Goal: Information Seeking & Learning: Learn about a topic

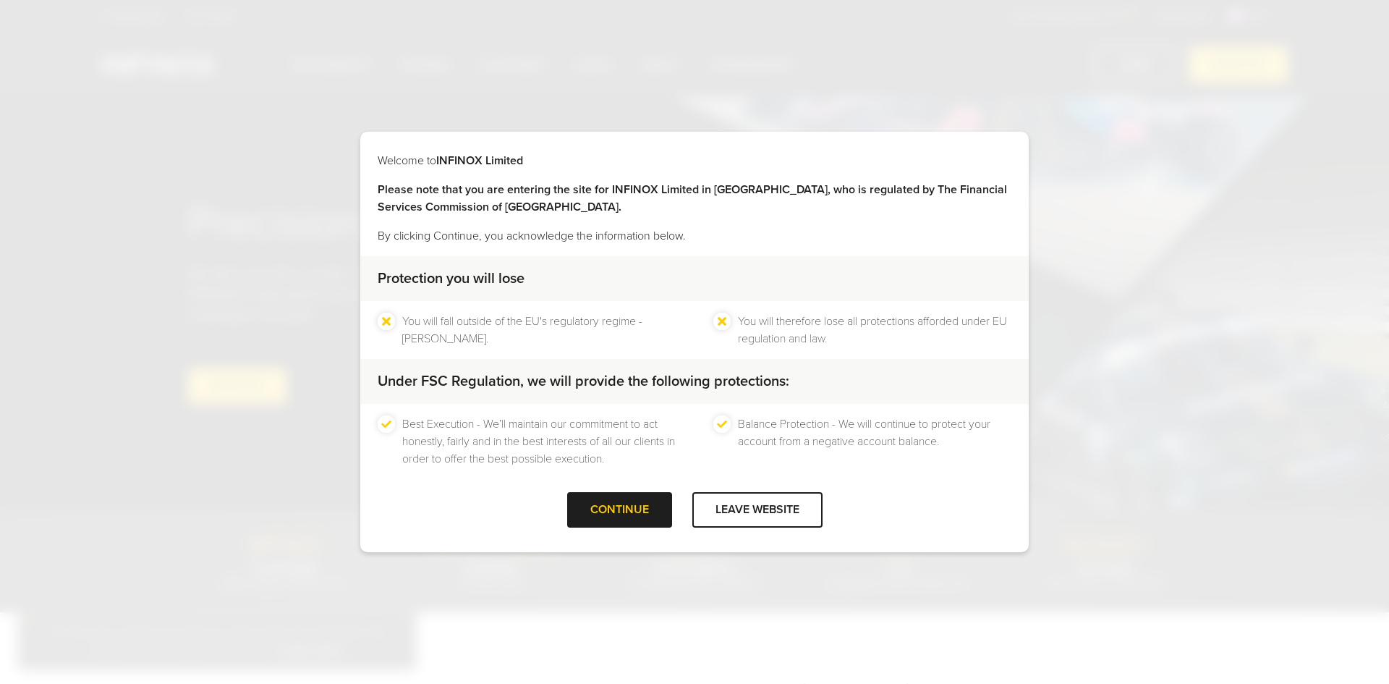
click at [637, 503] on div "CONTINUE" at bounding box center [619, 509] width 105 height 35
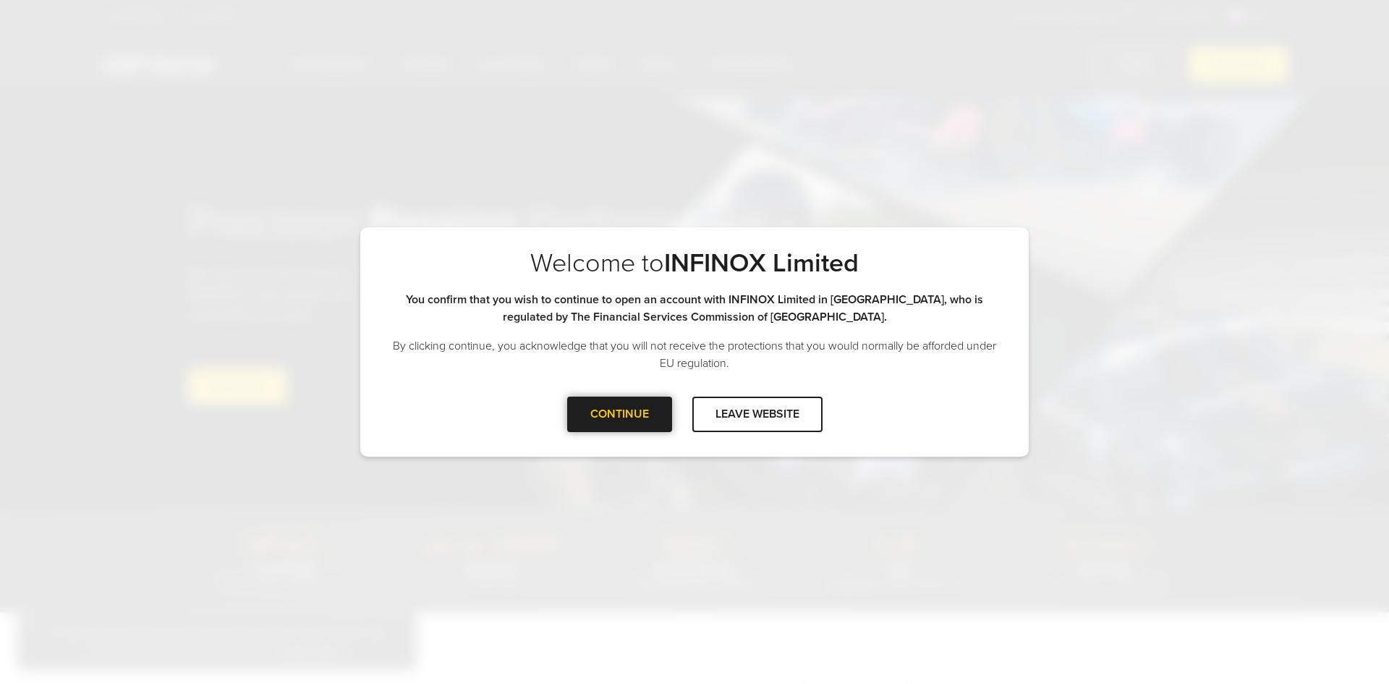
click at [608, 410] on div "CONTINUE" at bounding box center [619, 414] width 105 height 35
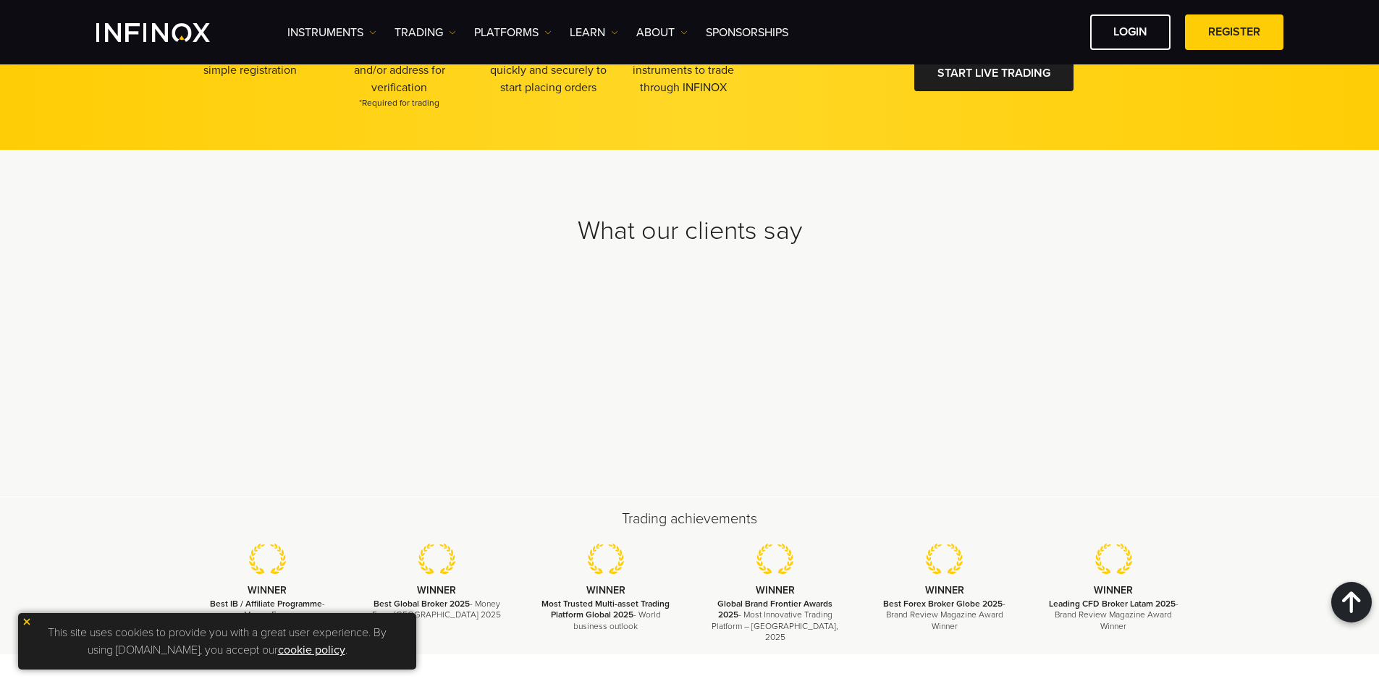
scroll to position [4378, 0]
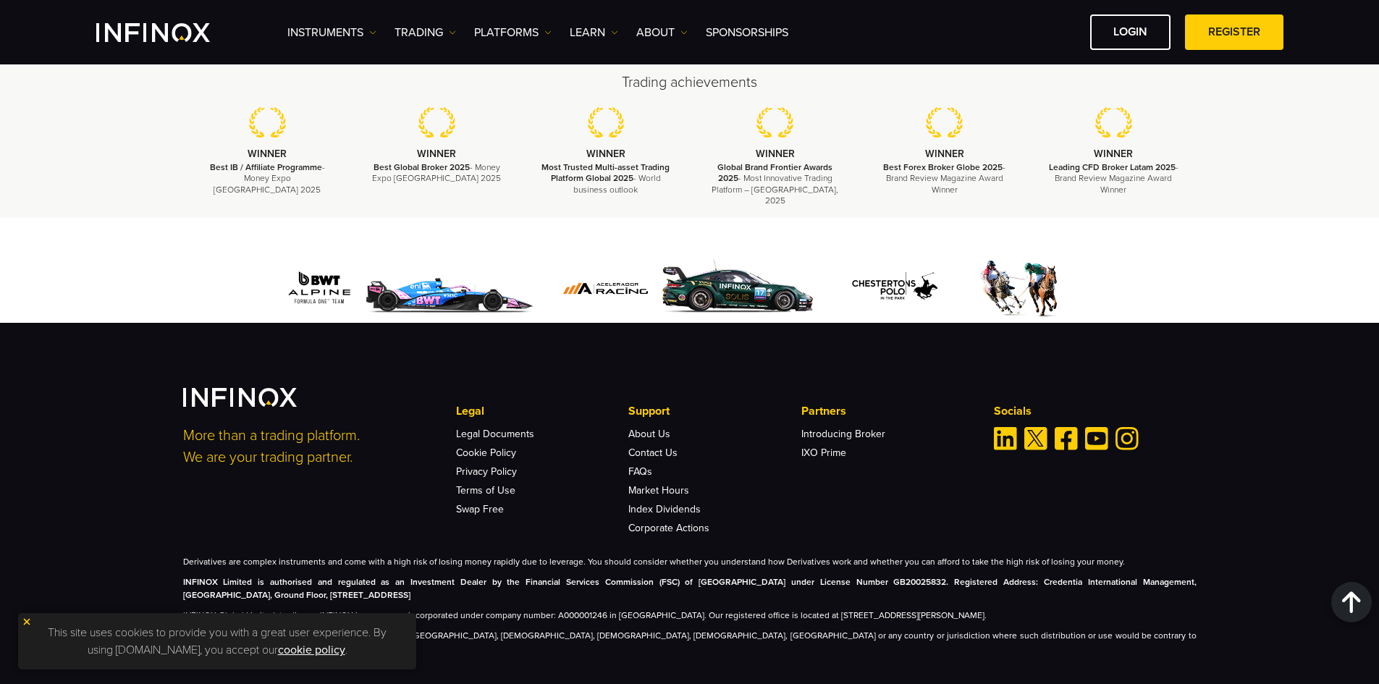
click at [628, 594] on div "Derivatives are complex instruments and come with a high risk of losing money r…" at bounding box center [689, 605] width 1013 height 100
click at [25, 622] on img at bounding box center [27, 622] width 10 height 10
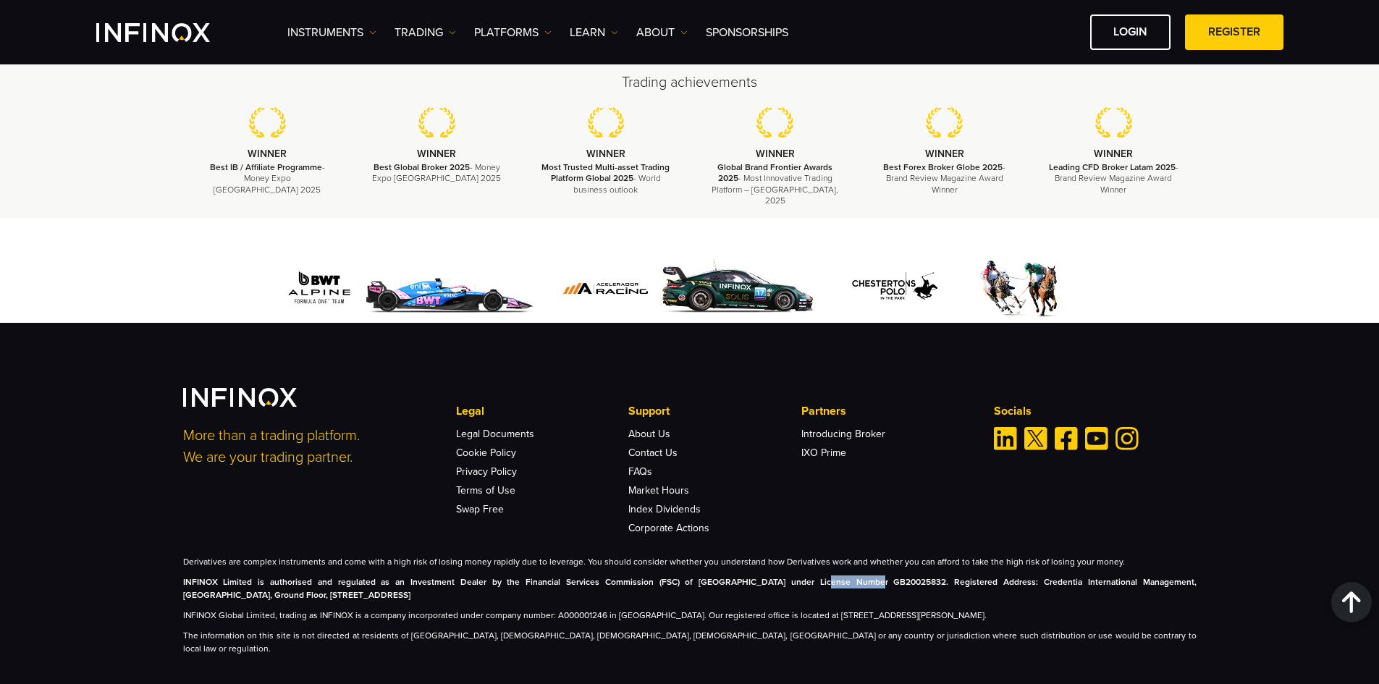
drag, startPoint x: 753, startPoint y: 565, endPoint x: 802, endPoint y: 566, distance: 48.5
click at [802, 577] on strong "INFINOX Limited is authorised and regulated as an Investment Dealer by the Fina…" at bounding box center [689, 588] width 1013 height 23
drag, startPoint x: 1063, startPoint y: 572, endPoint x: 1125, endPoint y: 579, distance: 62.7
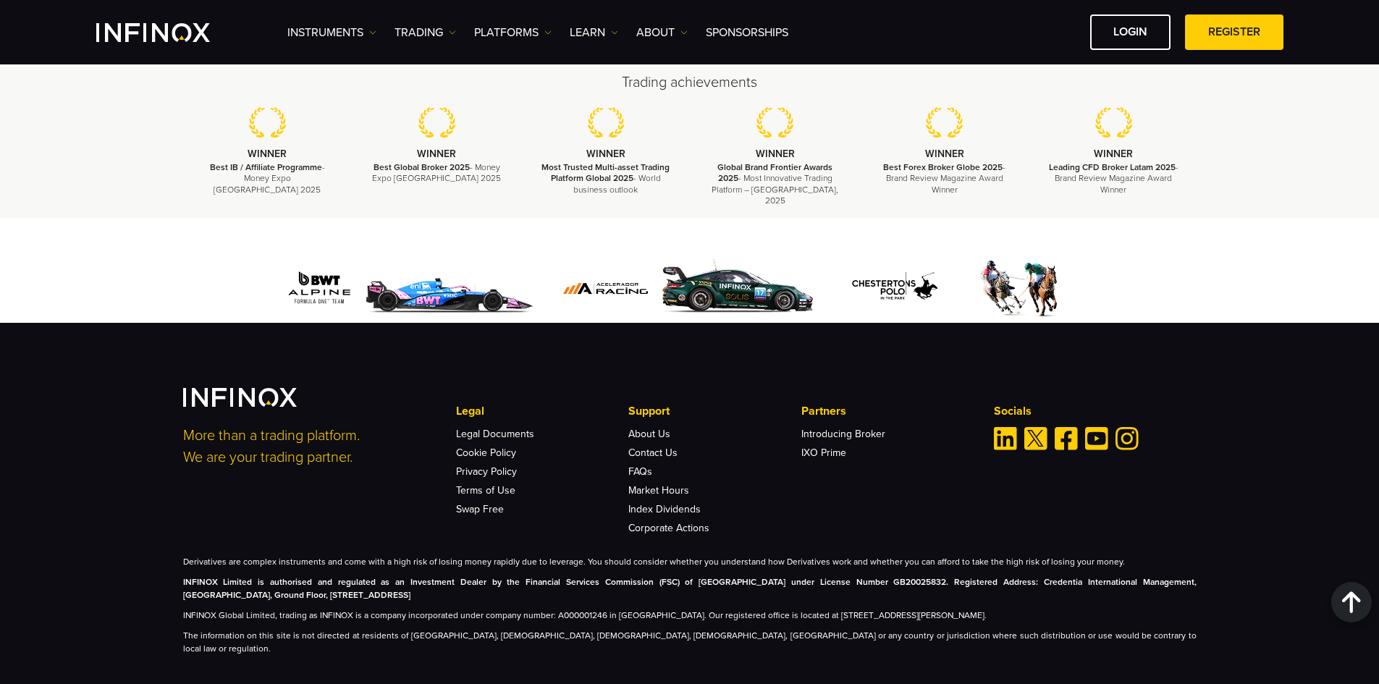
click at [1122, 579] on p "INFINOX Limited is authorised and regulated as an Investment Dealer by the Fina…" at bounding box center [689, 588] width 1013 height 26
click at [1068, 609] on p "INFINOX Global Limited, trading as INFINOX is a company incorporated under comp…" at bounding box center [689, 615] width 1013 height 13
drag, startPoint x: 1065, startPoint y: 605, endPoint x: 1101, endPoint y: 605, distance: 36.2
click at [1101, 609] on p "INFINOX Global Limited, trading as INFINOX is a company incorporated under comp…" at bounding box center [689, 615] width 1013 height 13
click at [1107, 609] on p "INFINOX Global Limited, trading as INFINOX is a company incorporated under comp…" at bounding box center [689, 615] width 1013 height 13
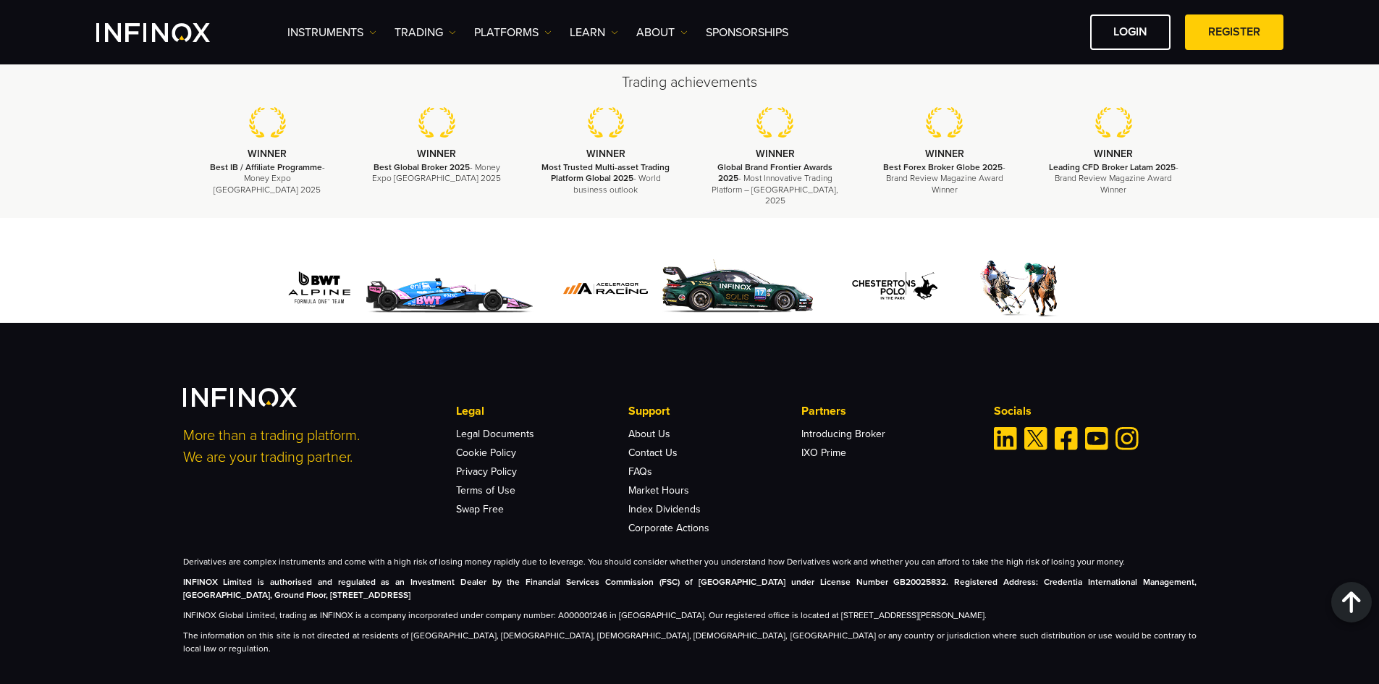
drag, startPoint x: 1120, startPoint y: 606, endPoint x: 1101, endPoint y: 606, distance: 19.5
click at [1101, 609] on p "INFINOX Global Limited, trading as INFINOX is a company incorporated under comp…" at bounding box center [689, 615] width 1013 height 13
click at [1106, 609] on p "INFINOX Global Limited, trading as INFINOX is a company incorporated under comp…" at bounding box center [689, 615] width 1013 height 13
drag, startPoint x: 200, startPoint y: 604, endPoint x: 266, endPoint y: 603, distance: 65.9
click at [266, 609] on p "INFINOX Global Limited, trading as INFINOX is a company incorporated under comp…" at bounding box center [689, 615] width 1013 height 13
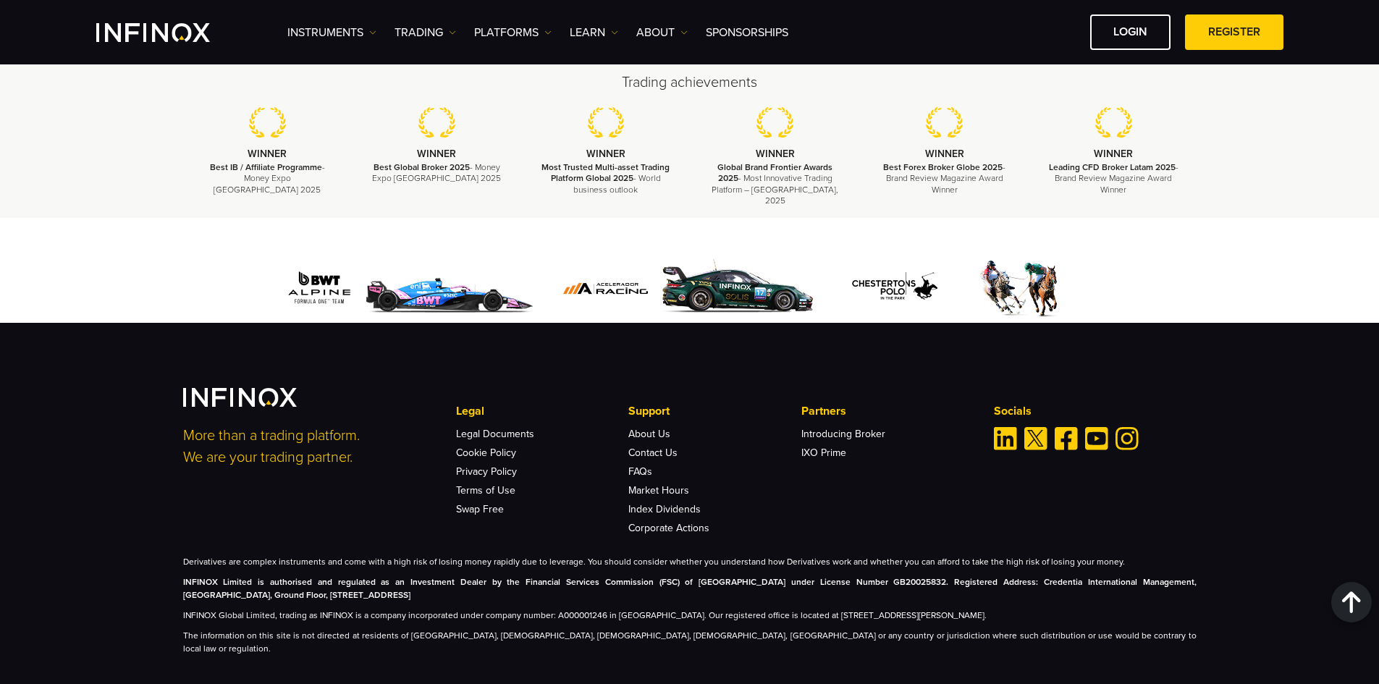
click at [289, 609] on p "INFINOX Global Limited, trading as INFINOX is a company incorporated under comp…" at bounding box center [689, 615] width 1013 height 13
drag, startPoint x: 311, startPoint y: 604, endPoint x: 435, endPoint y: 604, distance: 123.7
click at [434, 609] on p "INFINOX Global Limited, trading as INFINOX is a company incorporated under comp…" at bounding box center [689, 615] width 1013 height 13
click at [440, 609] on p "INFINOX Global Limited, trading as INFINOX is a company incorporated under comp…" at bounding box center [689, 615] width 1013 height 13
drag, startPoint x: 321, startPoint y: 604, endPoint x: 351, endPoint y: 603, distance: 30.4
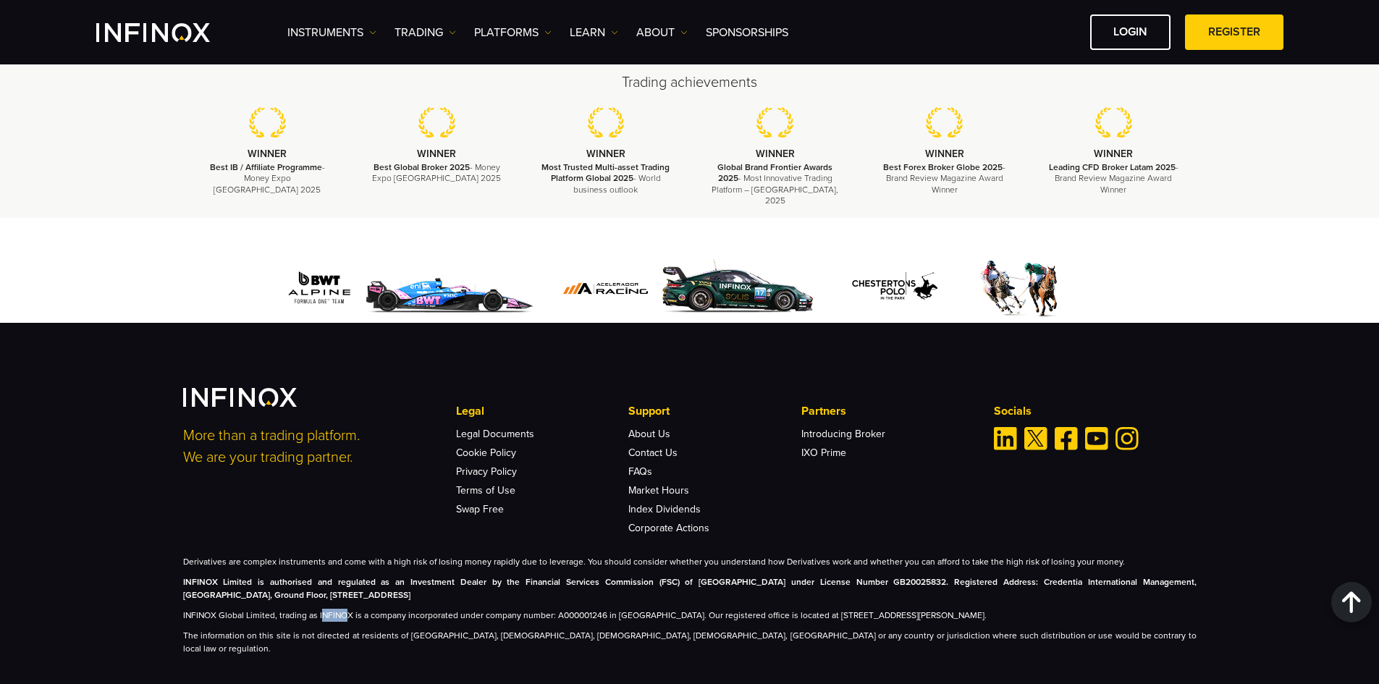
click at [349, 609] on p "INFINOX Global Limited, trading as INFINOX is a company incorporated under comp…" at bounding box center [689, 615] width 1013 height 13
click at [352, 609] on p "INFINOX Global Limited, trading as INFINOX is a company incorporated under comp…" at bounding box center [689, 615] width 1013 height 13
drag, startPoint x: 320, startPoint y: 602, endPoint x: 346, endPoint y: 602, distance: 26.1
click at [346, 609] on p "INFINOX Global Limited, trading as INFINOX is a company incorporated under comp…" at bounding box center [689, 615] width 1013 height 13
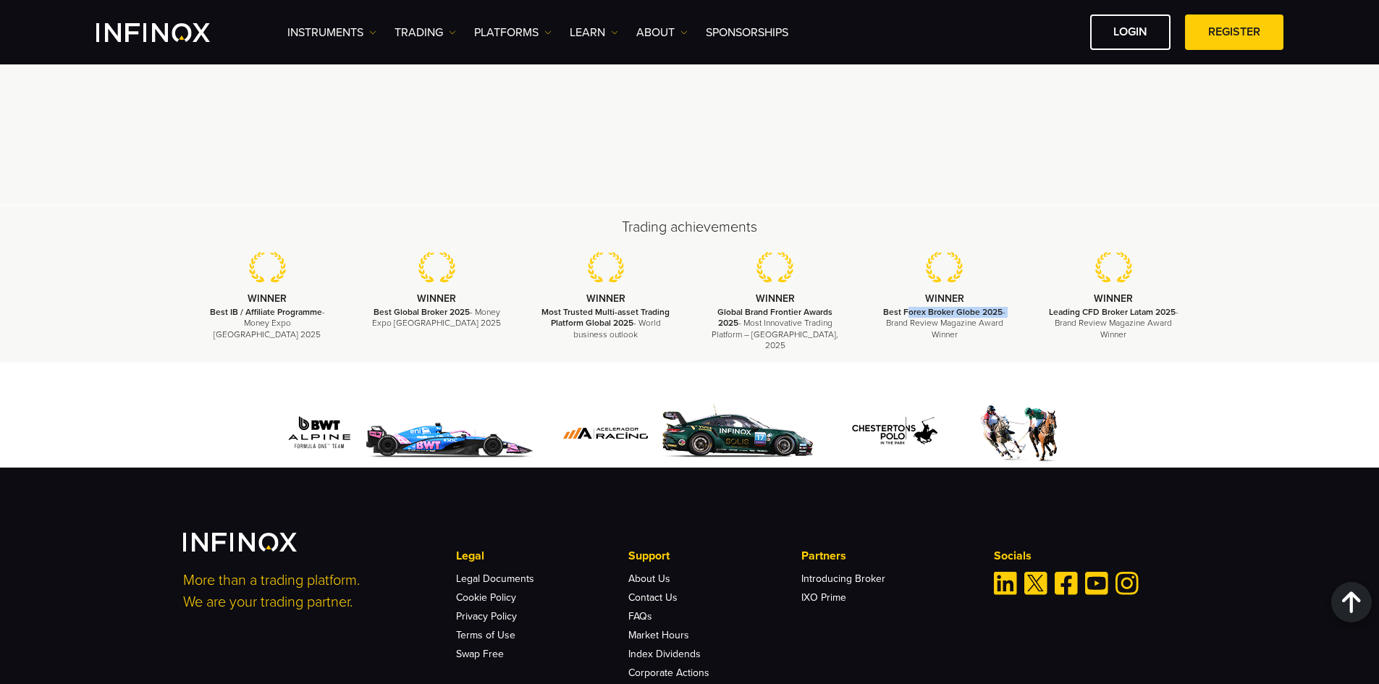
drag, startPoint x: 948, startPoint y: 313, endPoint x: 1017, endPoint y: 313, distance: 69.5
click at [1017, 313] on li "WINNER Best Forex Broker Globe 2025 - Brand Review Magazine Award Winner" at bounding box center [944, 296] width 169 height 88
click at [571, 248] on div "Trading achievements WINNER Best IB / Affiliate Programme - Money Expo [GEOGRAP…" at bounding box center [690, 284] width 1042 height 134
click at [946, 166] on div "What our clients say" at bounding box center [689, 31] width 1379 height 347
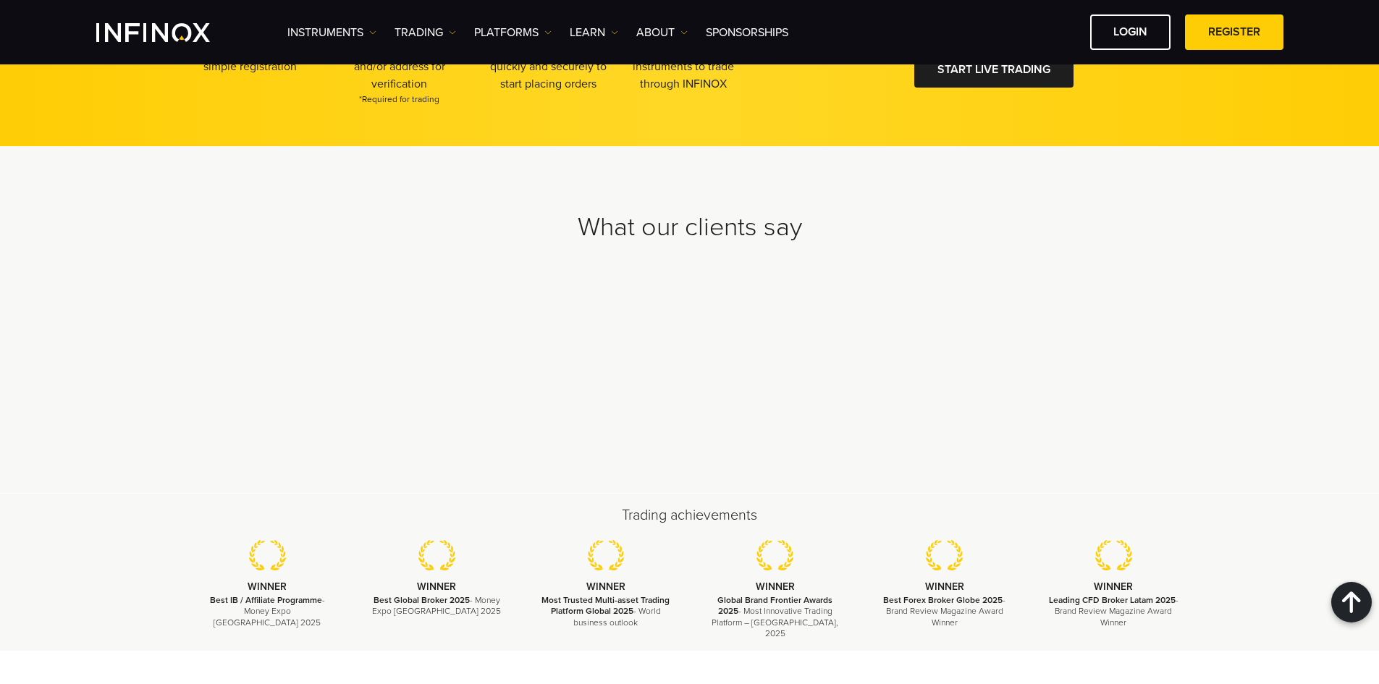
scroll to position [3944, 0]
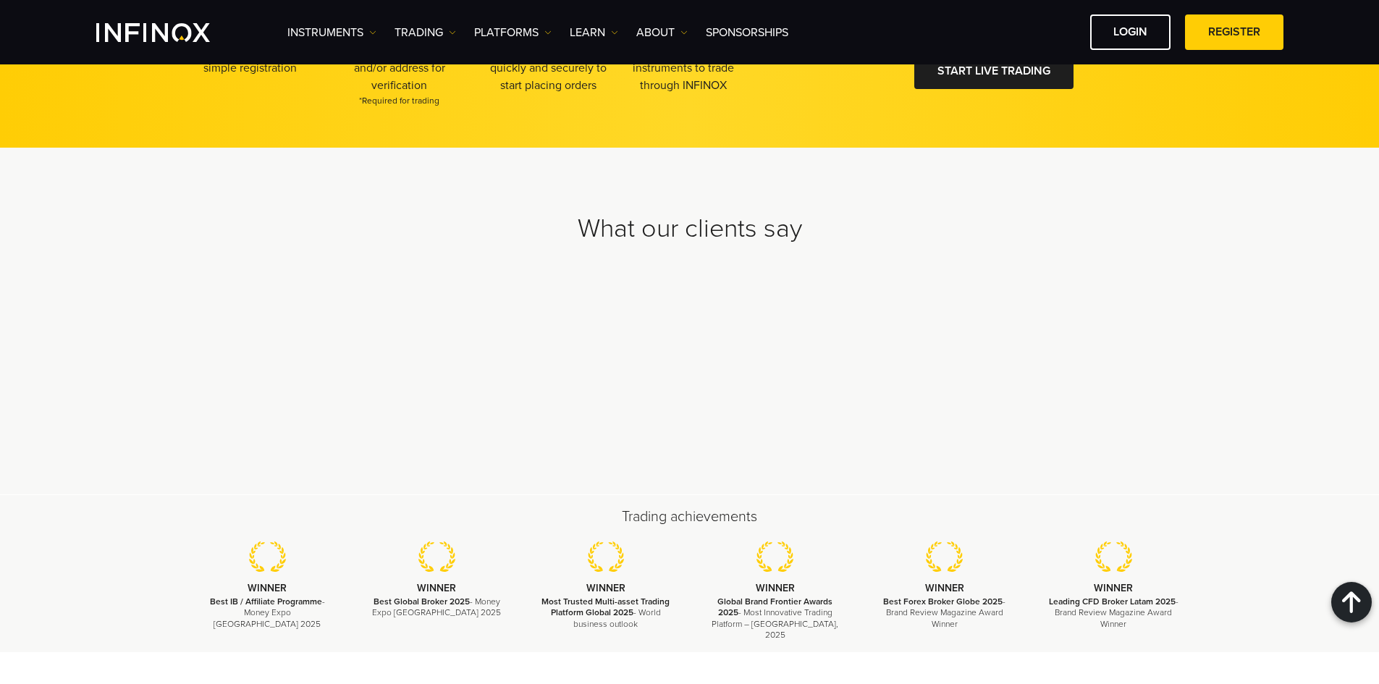
click at [774, 237] on h2 "What our clients say" at bounding box center [689, 229] width 1013 height 32
drag, startPoint x: 744, startPoint y: 232, endPoint x: 818, endPoint y: 230, distance: 74.5
click at [817, 231] on h2 "What our clients say" at bounding box center [689, 229] width 1013 height 32
click at [820, 229] on h2 "What our clients say" at bounding box center [689, 229] width 1013 height 32
drag, startPoint x: 774, startPoint y: 604, endPoint x: 808, endPoint y: 609, distance: 33.7
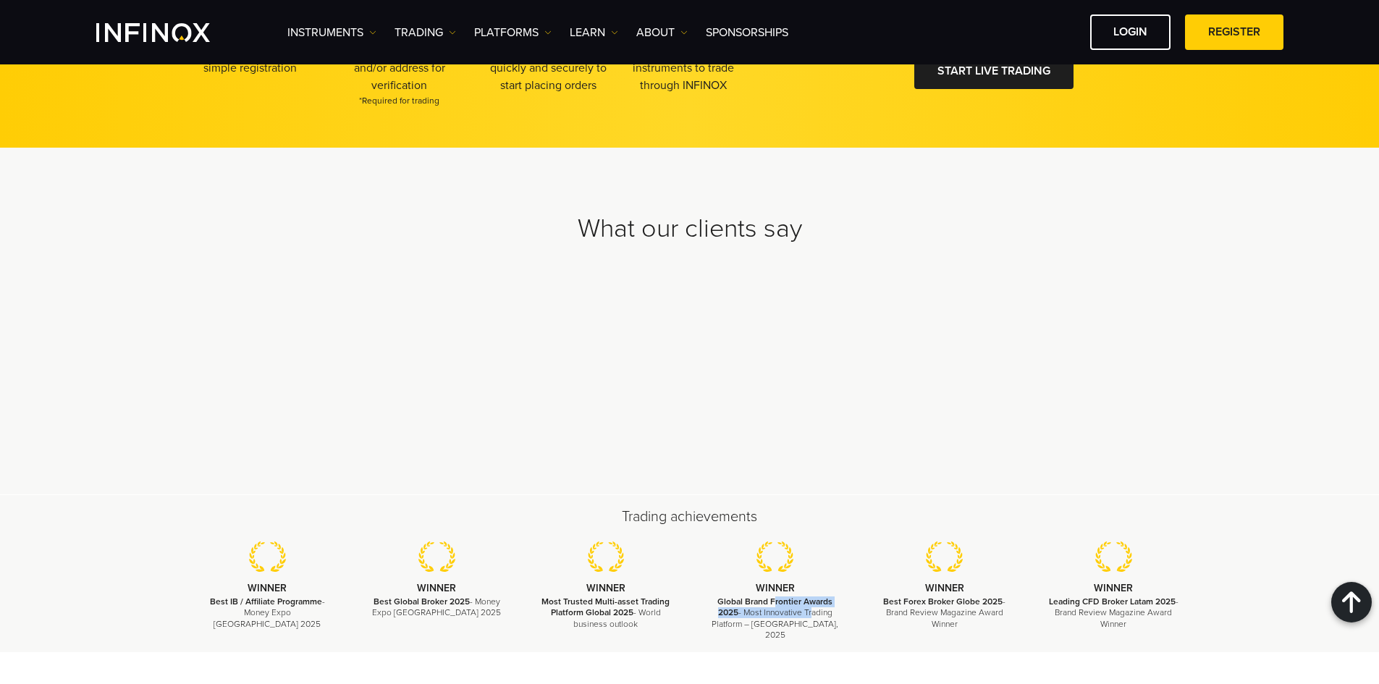
click at [808, 609] on p "Global Brand Frontier Awards 2025 - Most Innovative Trading Platform – [GEOGRAP…" at bounding box center [774, 618] width 133 height 44
click at [780, 604] on strong "Global Brand Frontier Awards 2025" at bounding box center [774, 606] width 115 height 21
drag, startPoint x: 449, startPoint y: 599, endPoint x: 507, endPoint y: 599, distance: 57.2
click at [504, 599] on li "WINNER Best Global Broker 2025 - Money Expo [GEOGRAPHIC_DATA] 2025" at bounding box center [436, 579] width 169 height 77
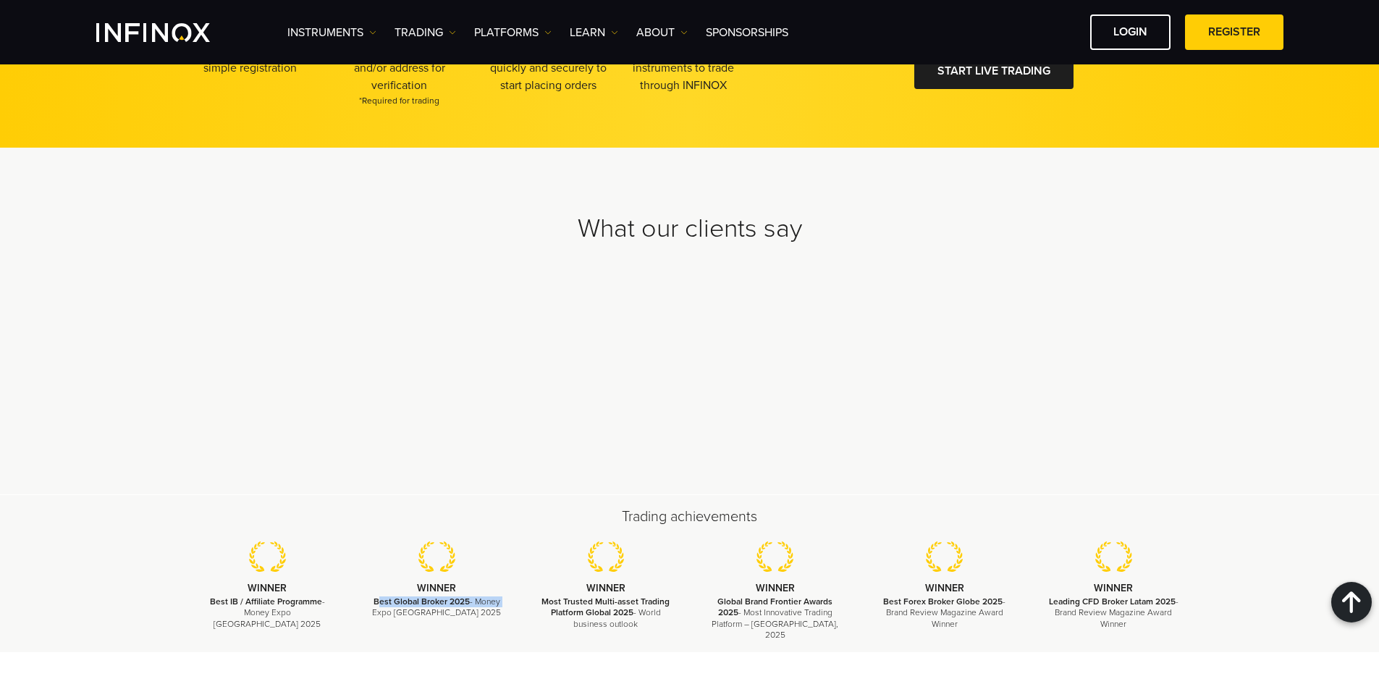
click at [507, 599] on li "WINNER Best Global Broker 2025 - Money Expo [GEOGRAPHIC_DATA] 2025" at bounding box center [436, 579] width 169 height 77
drag, startPoint x: 496, startPoint y: 601, endPoint x: 392, endPoint y: 596, distance: 103.6
click at [393, 601] on p "Best Global Broker 2025 - Money Expo [GEOGRAPHIC_DATA] 2025" at bounding box center [436, 607] width 133 height 22
click at [439, 554] on img at bounding box center [436, 556] width 37 height 30
click at [250, 600] on strong "Best IB / Affiliate Programme" at bounding box center [266, 601] width 112 height 10
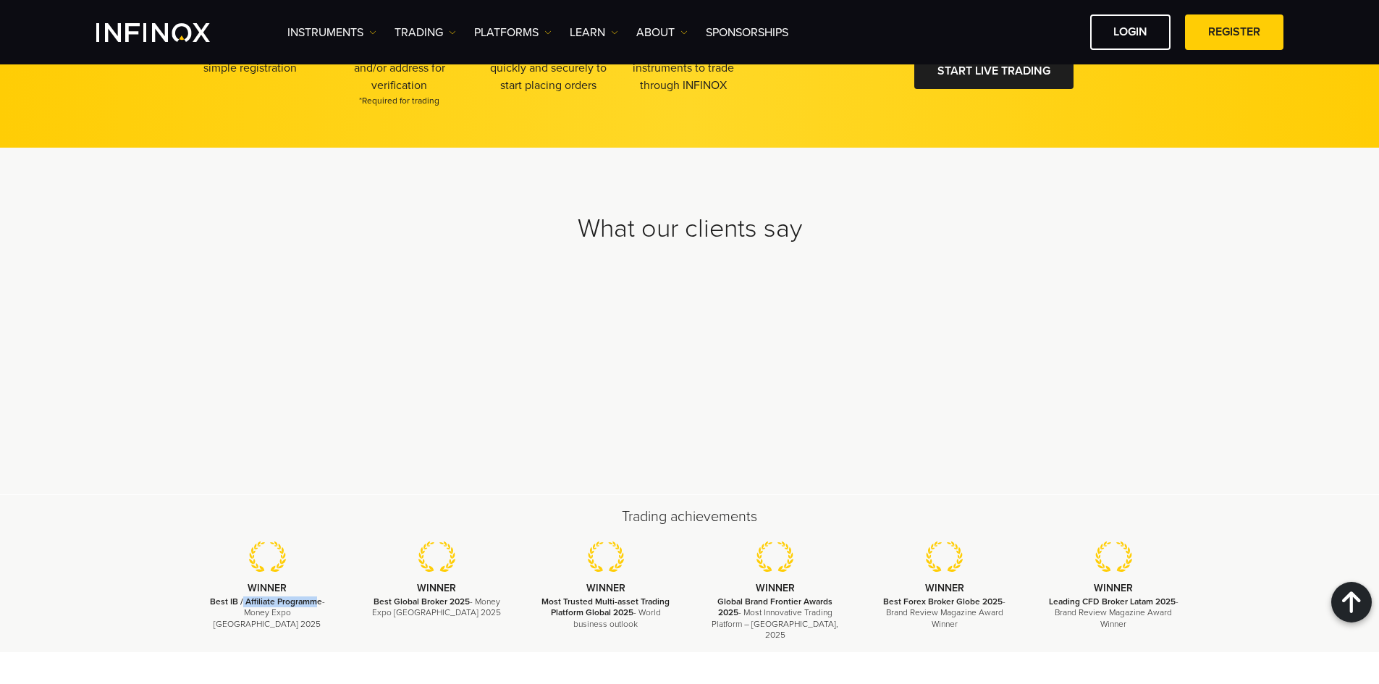
drag, startPoint x: 242, startPoint y: 600, endPoint x: 322, endPoint y: 600, distance: 79.6
click at [320, 600] on strong "Best IB / Affiliate Programme" at bounding box center [266, 601] width 112 height 10
click at [322, 600] on p "Best IB / Affiliate Programme - Money Expo [GEOGRAPHIC_DATA] 2025" at bounding box center [267, 612] width 133 height 33
drag, startPoint x: 322, startPoint y: 601, endPoint x: 315, endPoint y: 602, distance: 7.4
click at [318, 601] on p "Best IB / Affiliate Programme - Money Expo [GEOGRAPHIC_DATA] 2025" at bounding box center [267, 612] width 133 height 33
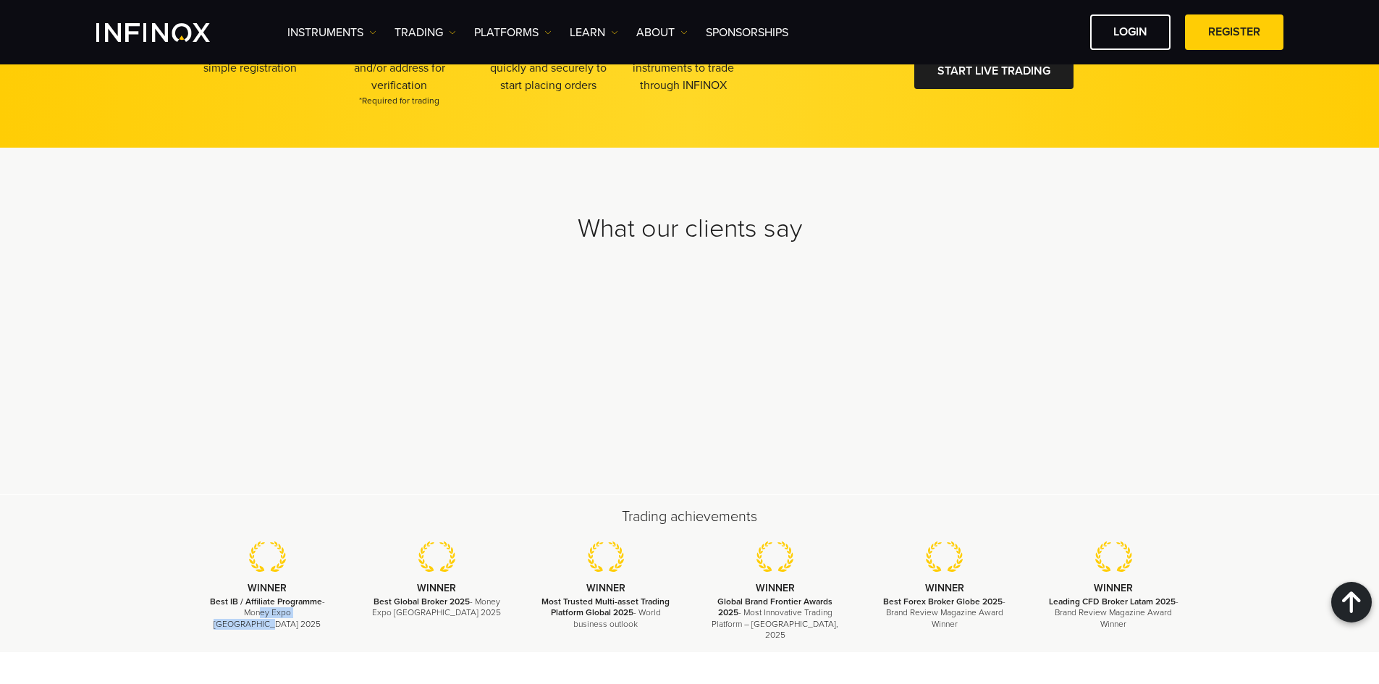
drag, startPoint x: 228, startPoint y: 612, endPoint x: 321, endPoint y: 613, distance: 93.4
click at [320, 613] on p "Best IB / Affiliate Programme - Money Expo [GEOGRAPHIC_DATA] 2025" at bounding box center [267, 612] width 133 height 33
click at [326, 613] on p "Best IB / Affiliate Programme - Money Expo [GEOGRAPHIC_DATA] 2025" at bounding box center [267, 612] width 133 height 33
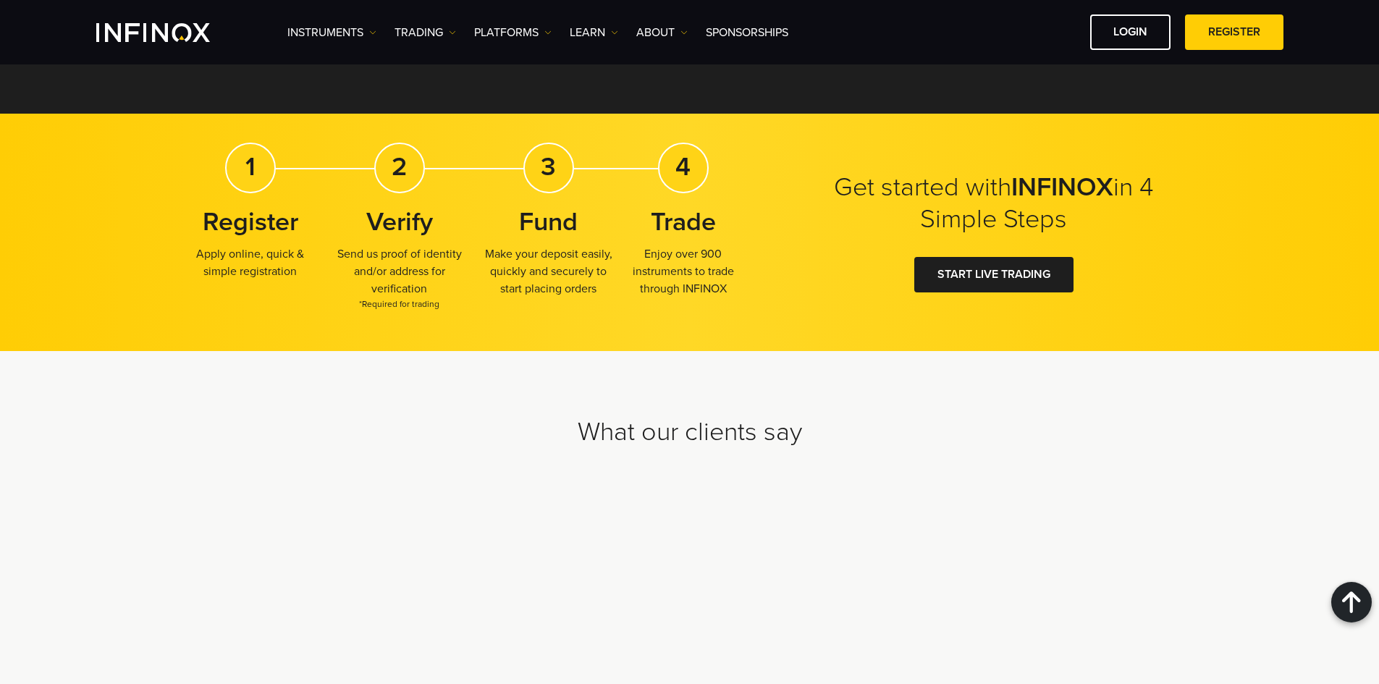
scroll to position [3799, 0]
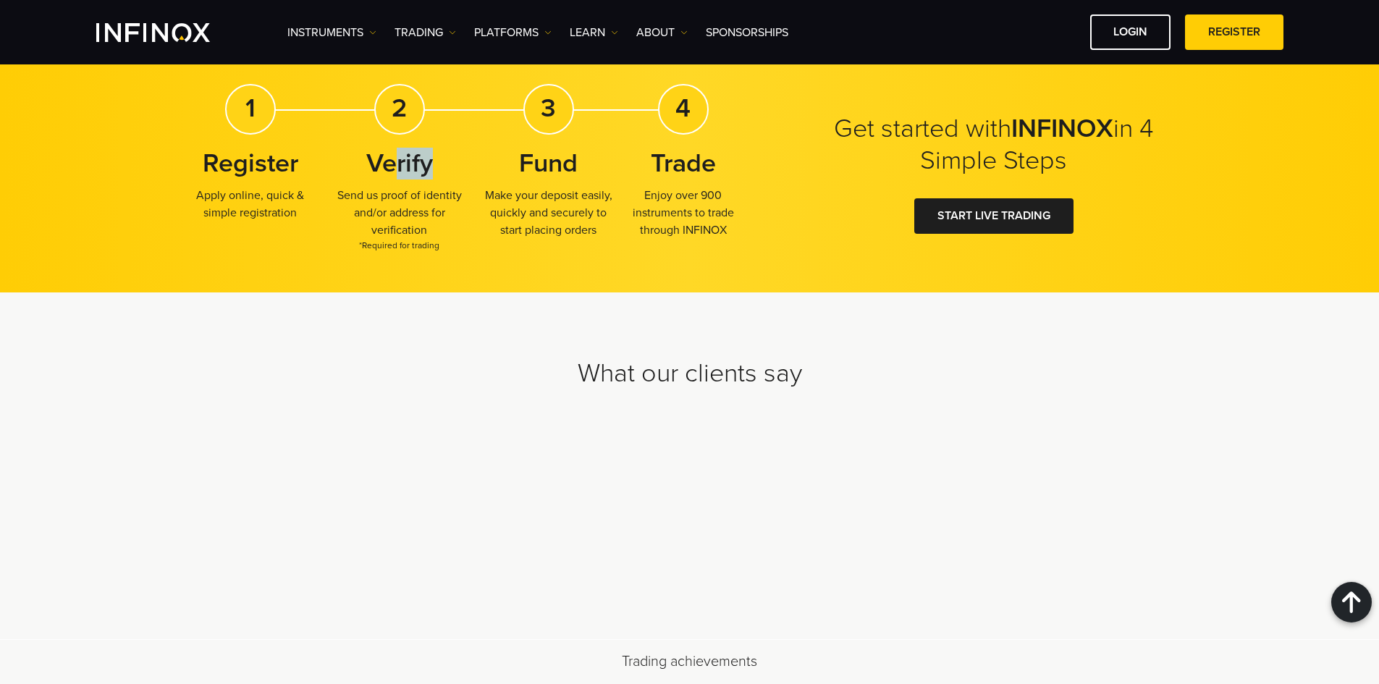
drag, startPoint x: 399, startPoint y: 166, endPoint x: 473, endPoint y: 166, distance: 73.8
click at [467, 166] on div "1 Register Apply online, quick & simple registration 2 Verify Send us proof of …" at bounding box center [466, 173] width 567 height 179
click at [557, 166] on strong "Fund" at bounding box center [548, 163] width 59 height 31
drag, startPoint x: 752, startPoint y: 234, endPoint x: 184, endPoint y: 166, distance: 572.2
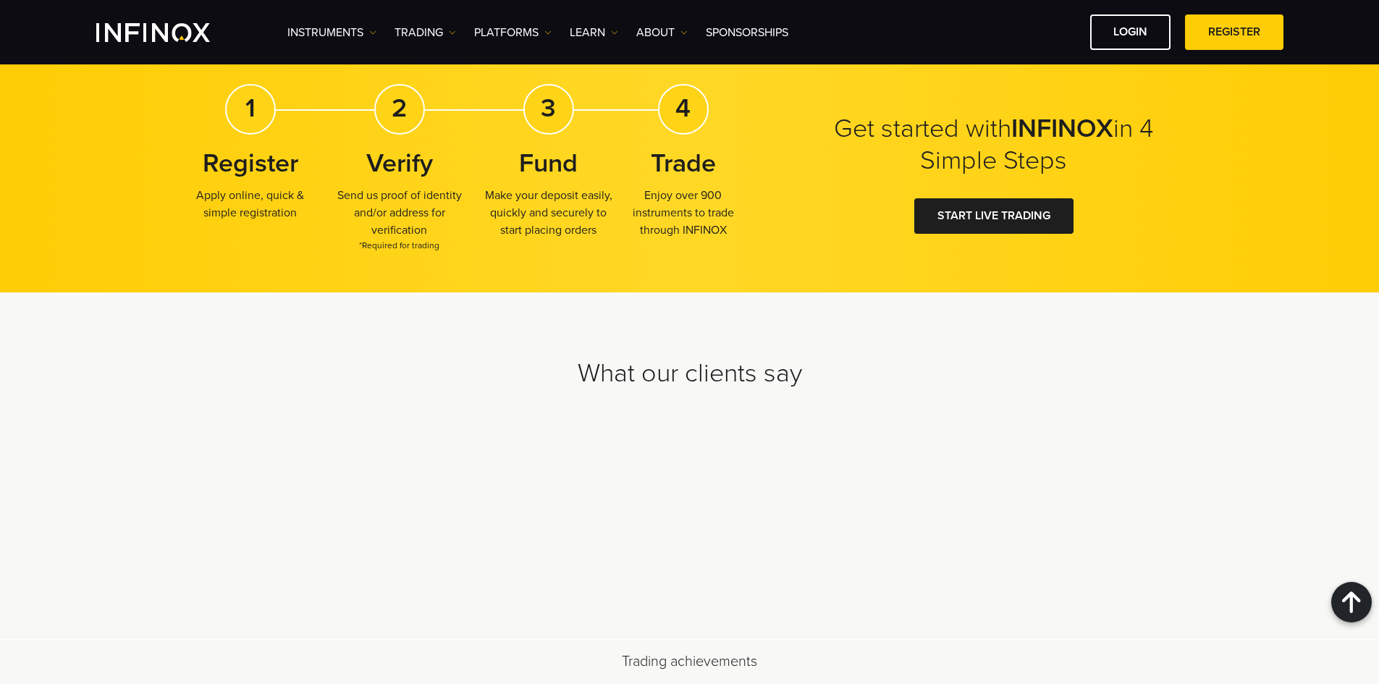
click at [184, 166] on div "Get started with INFINOX in 4 Simple Steps 1 Register Apply online, quick & sim…" at bounding box center [690, 173] width 1042 height 179
click at [184, 164] on h3 "Register" at bounding box center [250, 164] width 135 height 32
drag, startPoint x: 203, startPoint y: 84, endPoint x: 741, endPoint y: 230, distance: 557.2
click at [741, 230] on div "1 Register Apply online, quick & simple registration 2 Verify Send us proof of …" at bounding box center [466, 173] width 567 height 179
click at [742, 230] on p "Enjoy over 900 instruments to trade through INFINOX" at bounding box center [683, 213] width 135 height 52
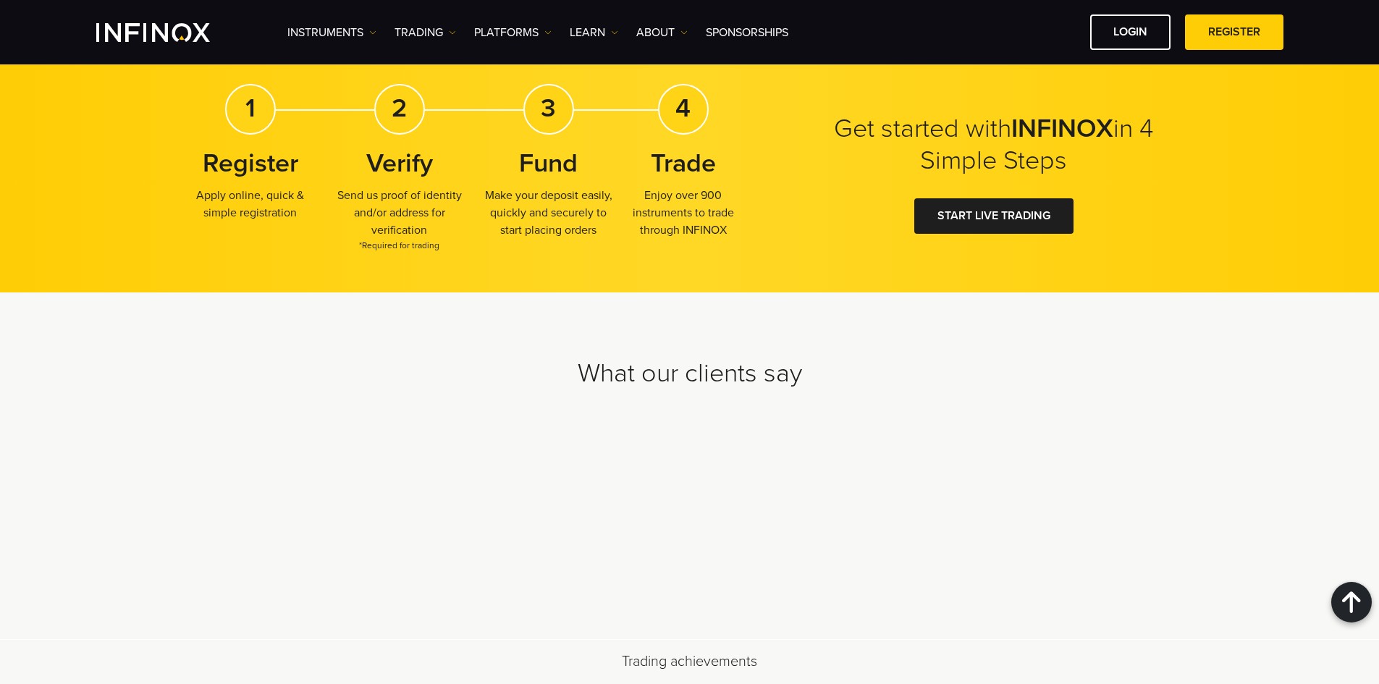
drag, startPoint x: 746, startPoint y: 228, endPoint x: 190, endPoint y: 110, distance: 568.8
click at [190, 110] on div "1 Register Apply online, quick & simple registration 2 Verify Send us proof of …" at bounding box center [466, 173] width 567 height 179
click at [190, 110] on div "1 Register Apply online, quick & simple registration" at bounding box center [250, 158] width 135 height 149
drag, startPoint x: 216, startPoint y: 103, endPoint x: 755, endPoint y: 238, distance: 555.8
click at [761, 242] on div "Get started with INFINOX in 4 Simple Steps 1 Register Apply online, quick & sim…" at bounding box center [690, 173] width 1042 height 179
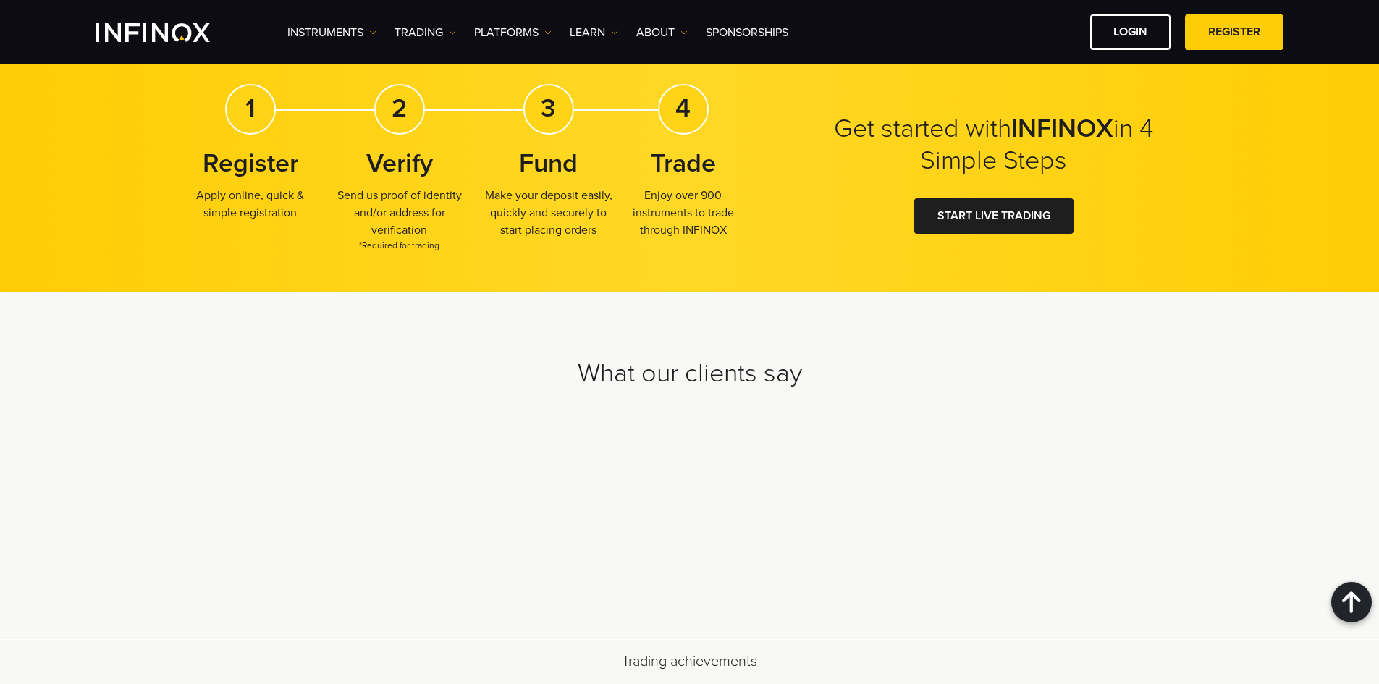
click at [755, 238] on div "Get started with INFINOX in 4 Simple Steps 1 Register Apply online, quick & sim…" at bounding box center [690, 173] width 1042 height 179
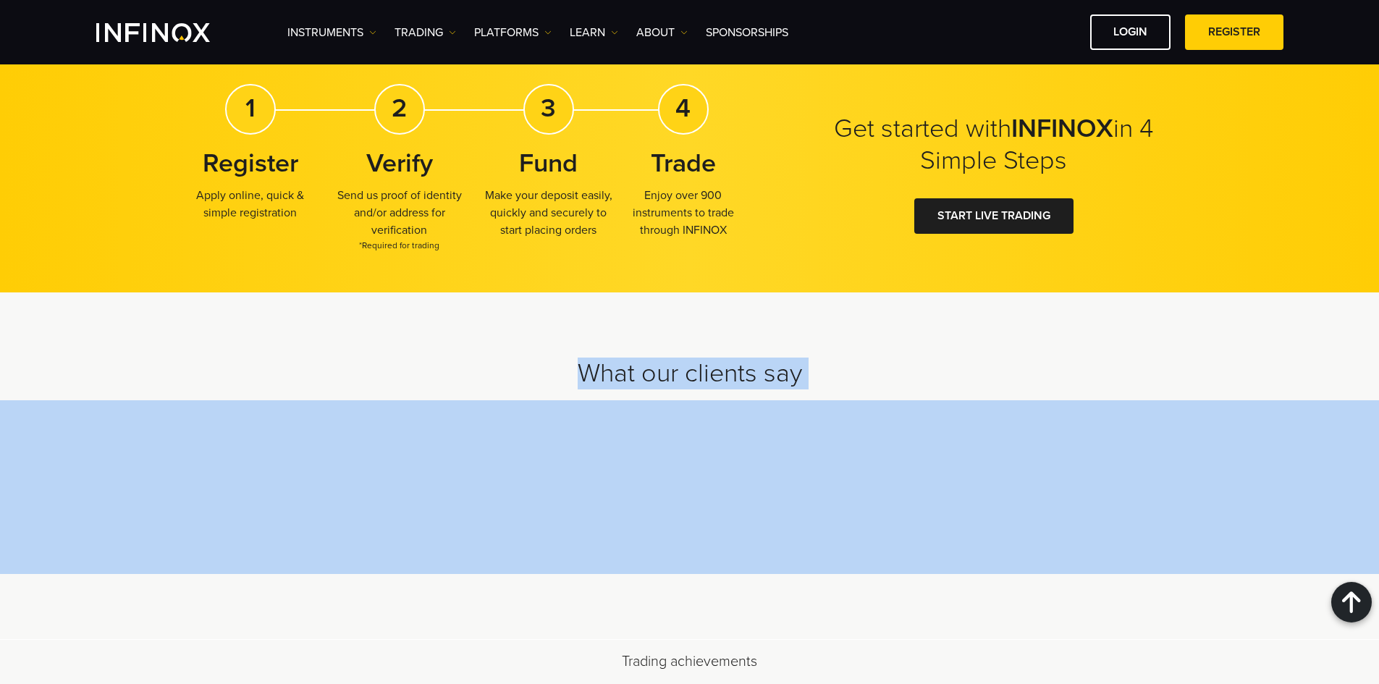
drag, startPoint x: 586, startPoint y: 369, endPoint x: 892, endPoint y: 391, distance: 306.1
click at [892, 391] on div "What our clients say" at bounding box center [689, 465] width 1379 height 347
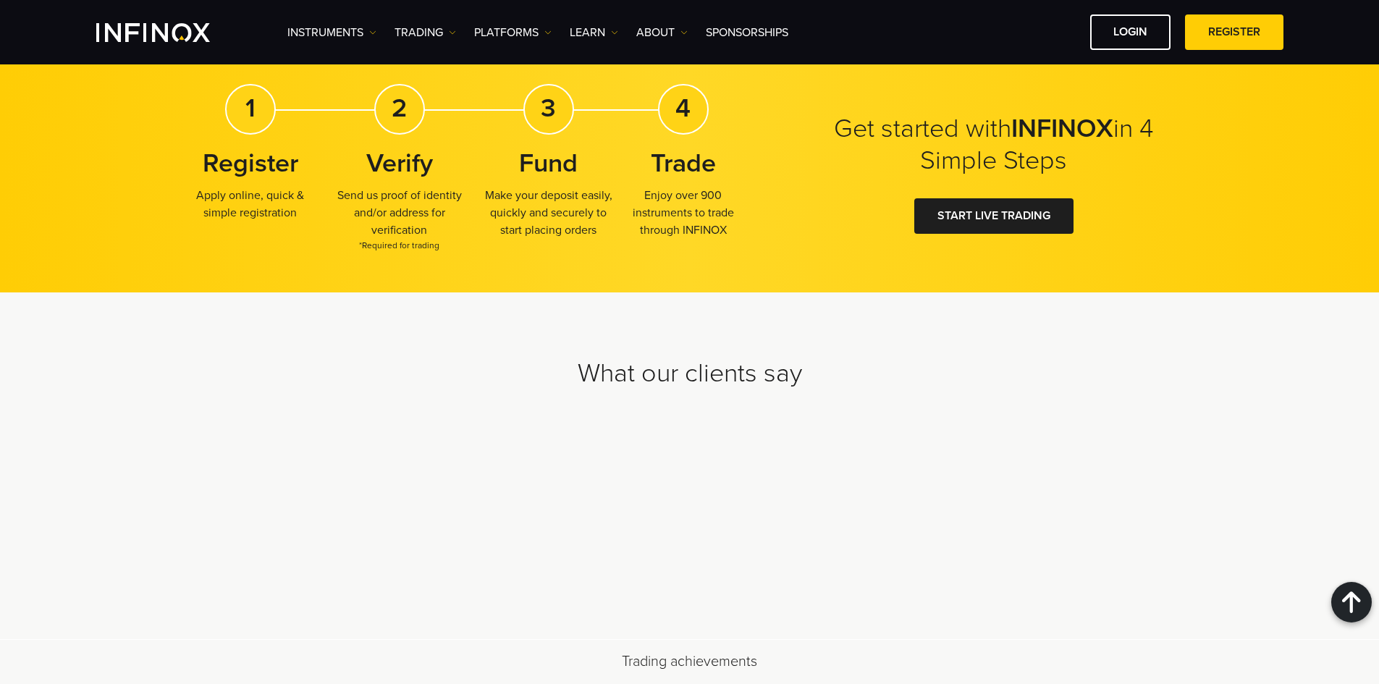
click at [895, 379] on h2 "What our clients say" at bounding box center [689, 373] width 1013 height 32
